Goal: Entertainment & Leisure: Consume media (video, audio)

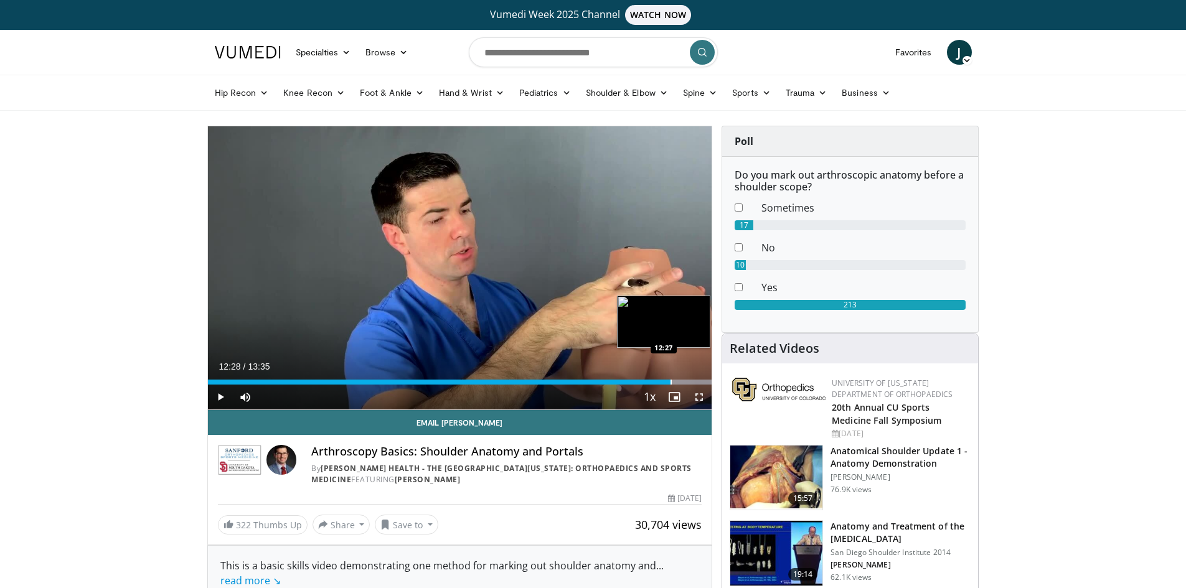
click at [671, 380] on div "Progress Bar" at bounding box center [671, 382] width 1 height 5
click at [659, 378] on div "Loaded : 100.00% 12:31 12:10" at bounding box center [460, 379] width 504 height 12
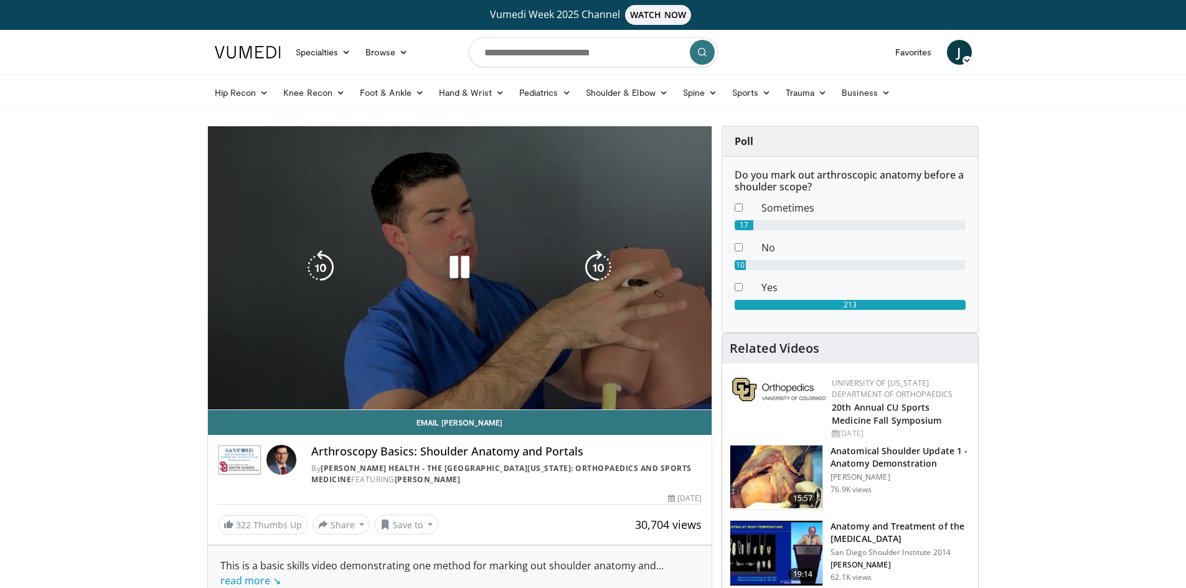
click at [676, 380] on div "20 seconds Tap to unmute" at bounding box center [460, 267] width 504 height 283
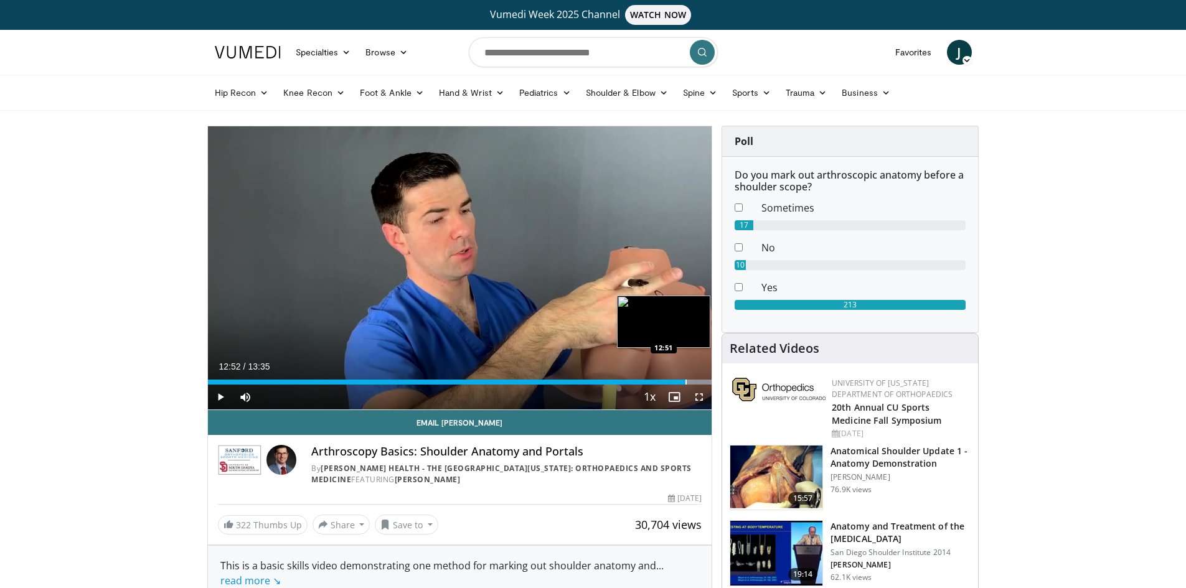
click at [685, 380] on div "Progress Bar" at bounding box center [685, 382] width 1 height 5
click at [694, 381] on div "Progress Bar" at bounding box center [694, 382] width 1 height 5
click at [699, 382] on div "Progress Bar" at bounding box center [699, 382] width 1 height 5
click at [706, 382] on div "Progress Bar" at bounding box center [706, 382] width 1 height 5
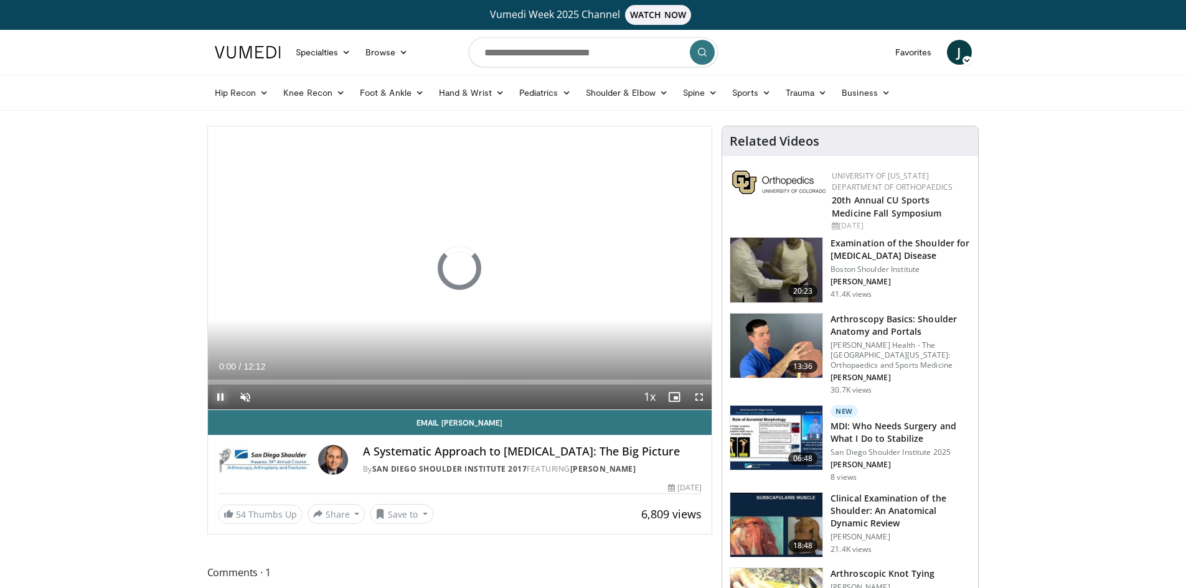
click at [222, 400] on span "Video Player" at bounding box center [220, 397] width 25 height 25
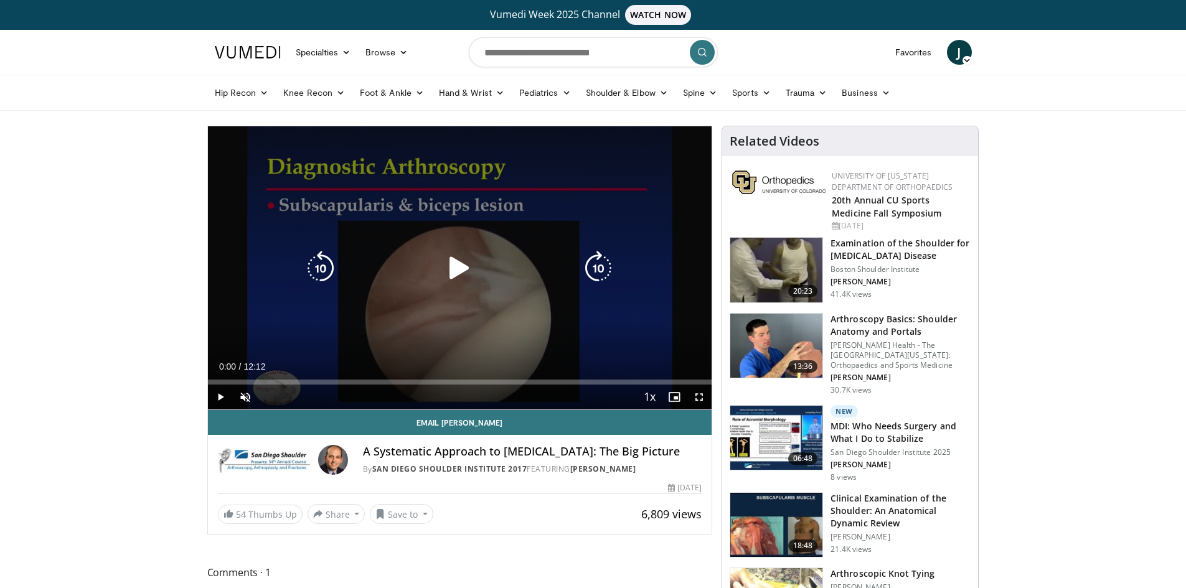
click at [462, 272] on icon "Video Player" at bounding box center [459, 268] width 35 height 35
click at [245, 144] on button "Tap to unmute" at bounding box center [265, 146] width 100 height 25
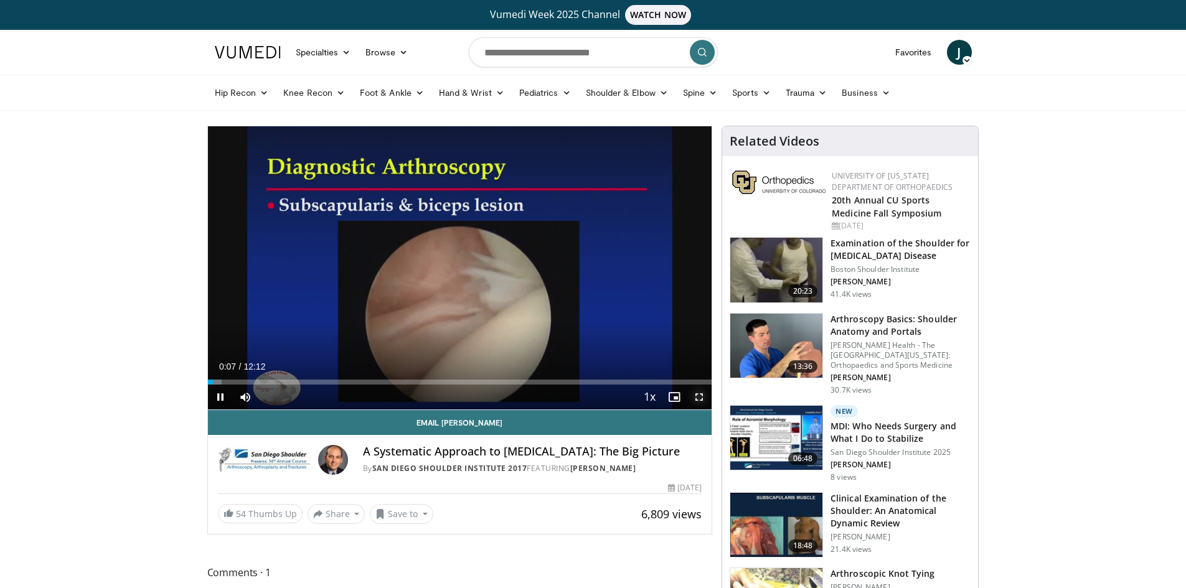
click at [697, 401] on span "Video Player" at bounding box center [699, 397] width 25 height 25
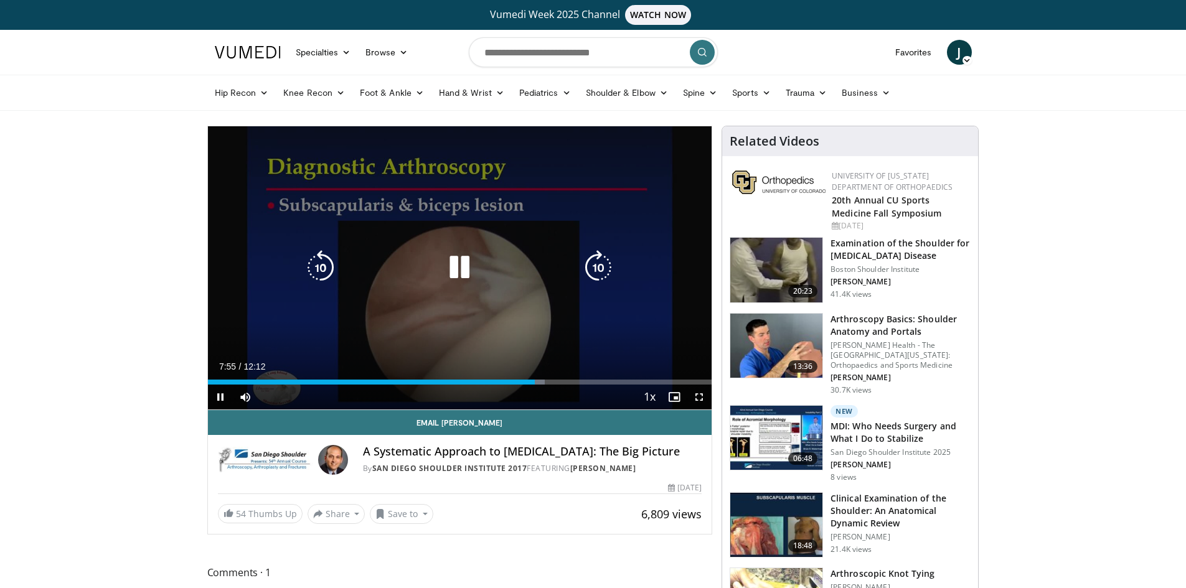
click at [463, 269] on icon "Video Player" at bounding box center [459, 267] width 35 height 35
